Goal: Find specific page/section: Find specific page/section

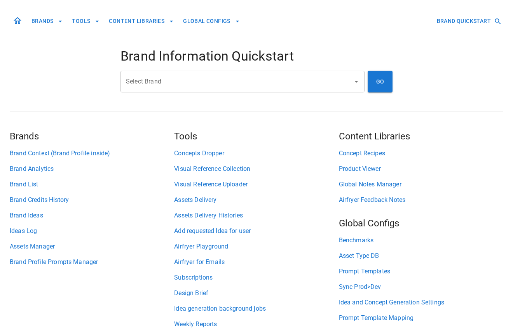
click at [254, 85] on input "Select Brand" at bounding box center [236, 81] width 225 height 15
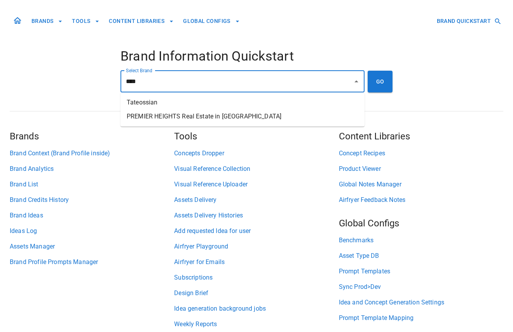
click at [248, 102] on li "Tateossian" at bounding box center [242, 103] width 244 height 14
type input "**********"
click at [376, 78] on button "GO" at bounding box center [380, 82] width 25 height 22
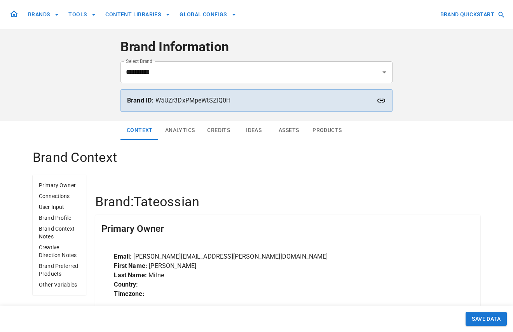
click at [186, 133] on button "Analytics" at bounding box center [180, 130] width 42 height 19
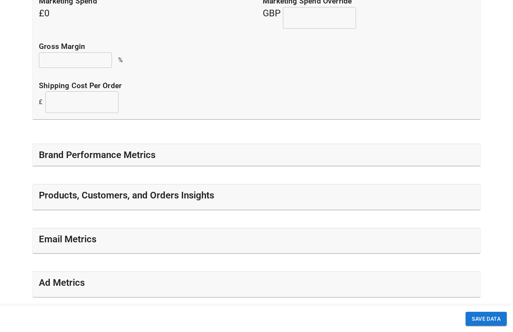
scroll to position [234, 0]
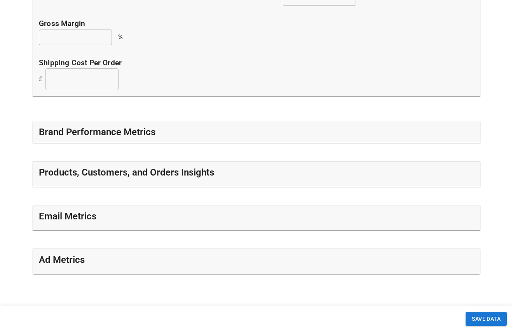
click at [146, 139] on div "Brand Performance Metrics" at bounding box center [257, 132] width 448 height 22
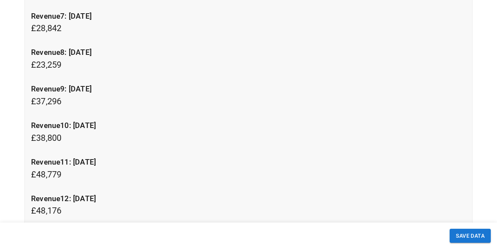
scroll to position [1063, 0]
